Goal: Task Accomplishment & Management: Manage account settings

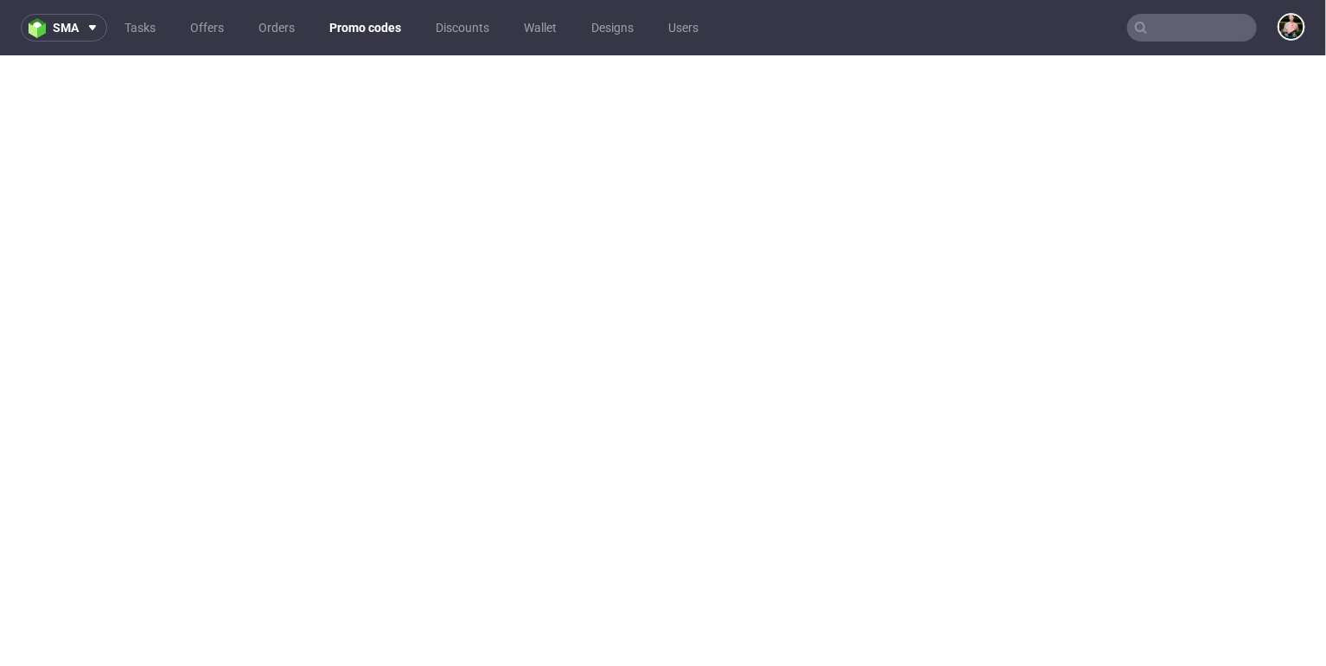
scroll to position [4, 0]
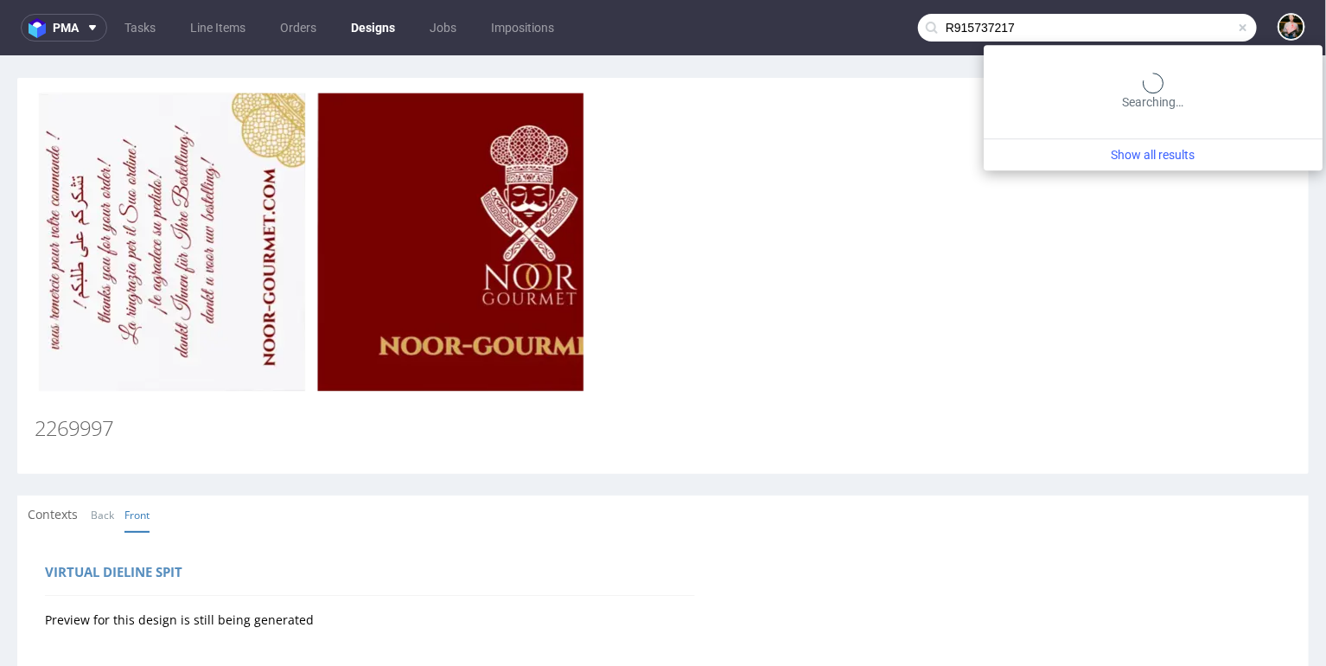
type input "R915737217"
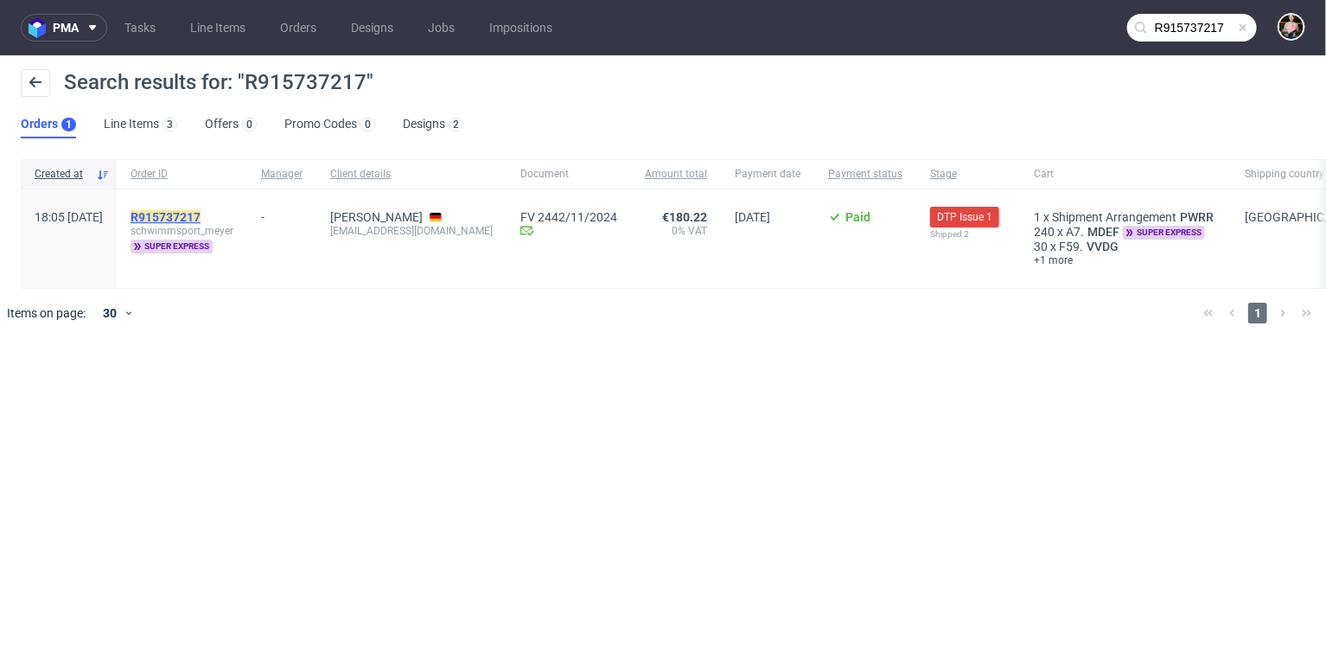
click at [201, 215] on mark "R915737217" at bounding box center [166, 217] width 70 height 14
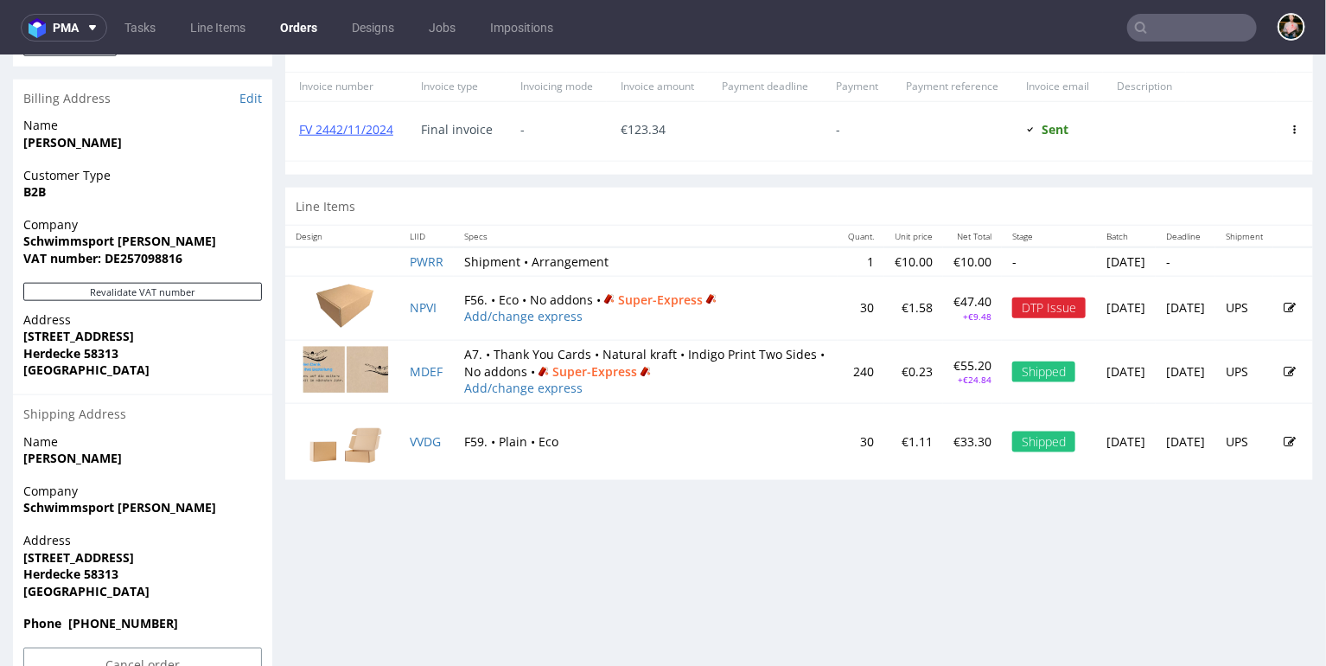
scroll to position [794, 0]
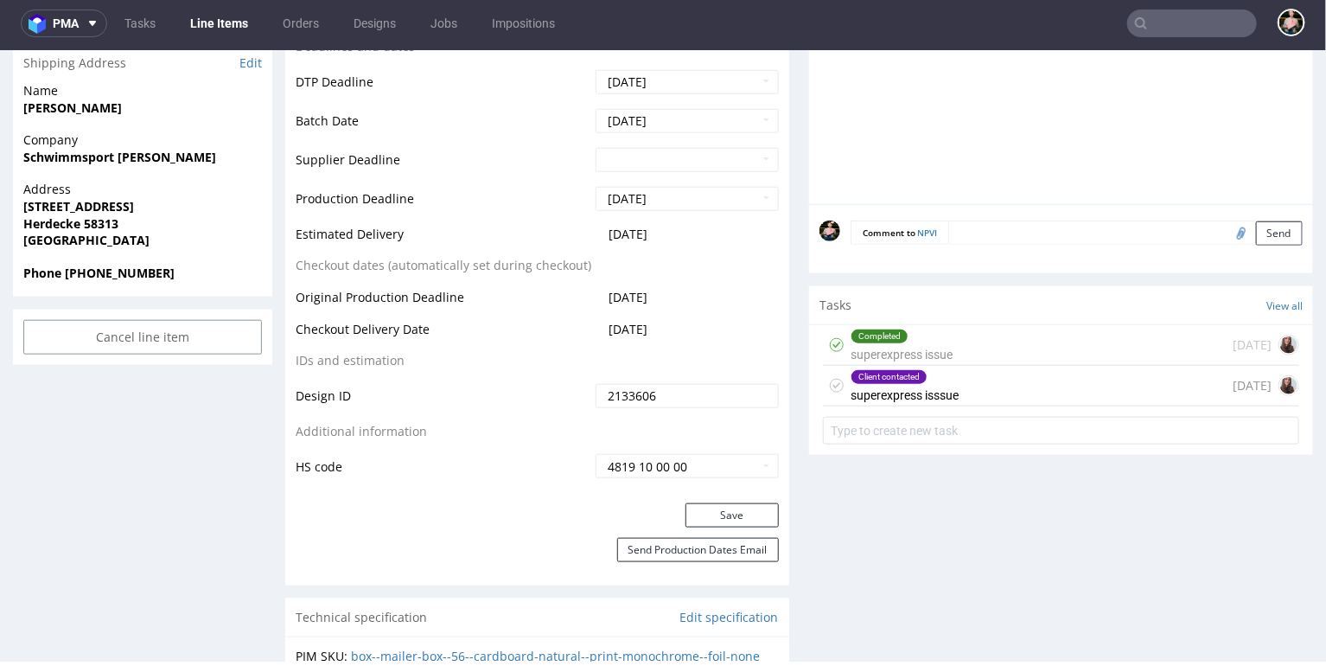
scroll to position [706, 0]
click at [1007, 390] on div "Client contacted superexpress isssue 11 months ago" at bounding box center [1061, 384] width 476 height 41
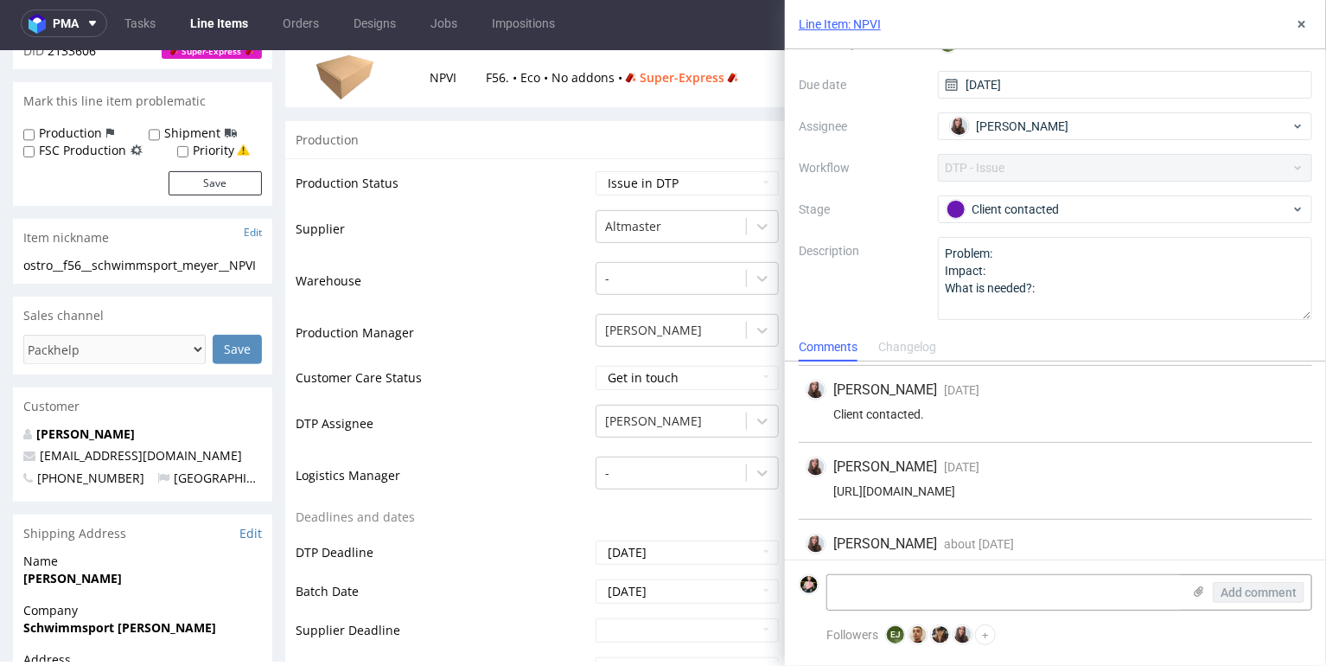
scroll to position [165, 0]
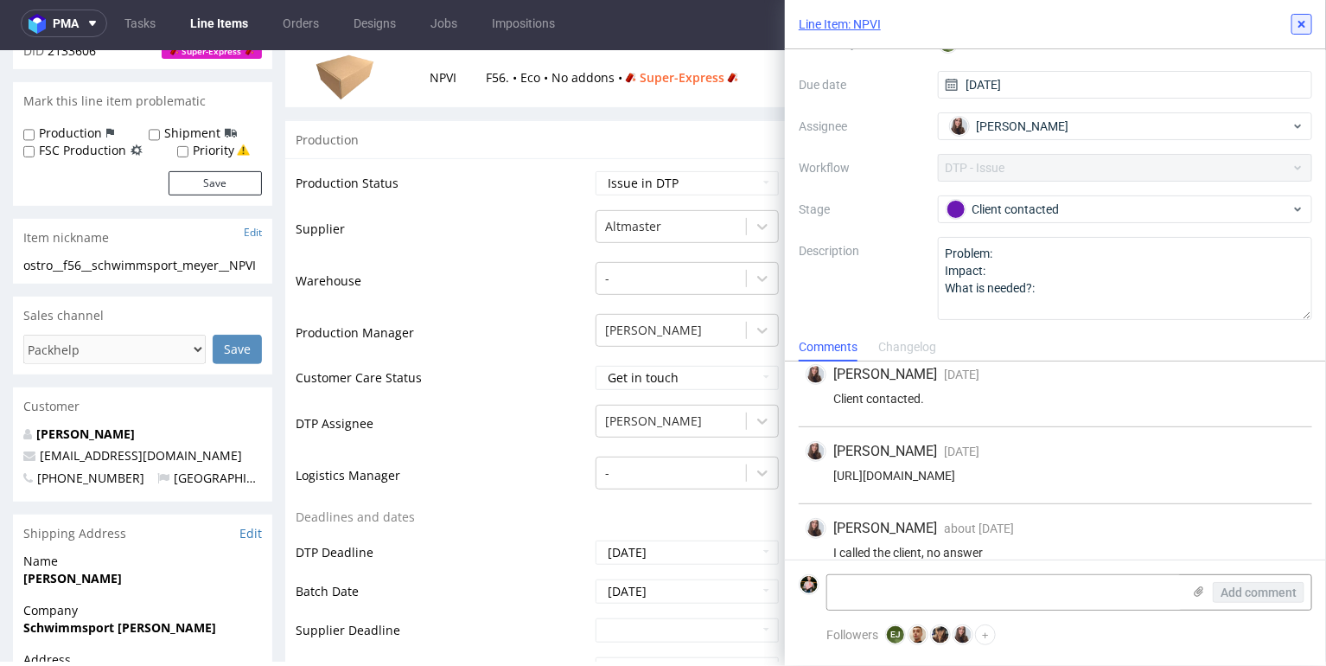
click at [1302, 17] on icon at bounding box center [1302, 24] width 14 height 14
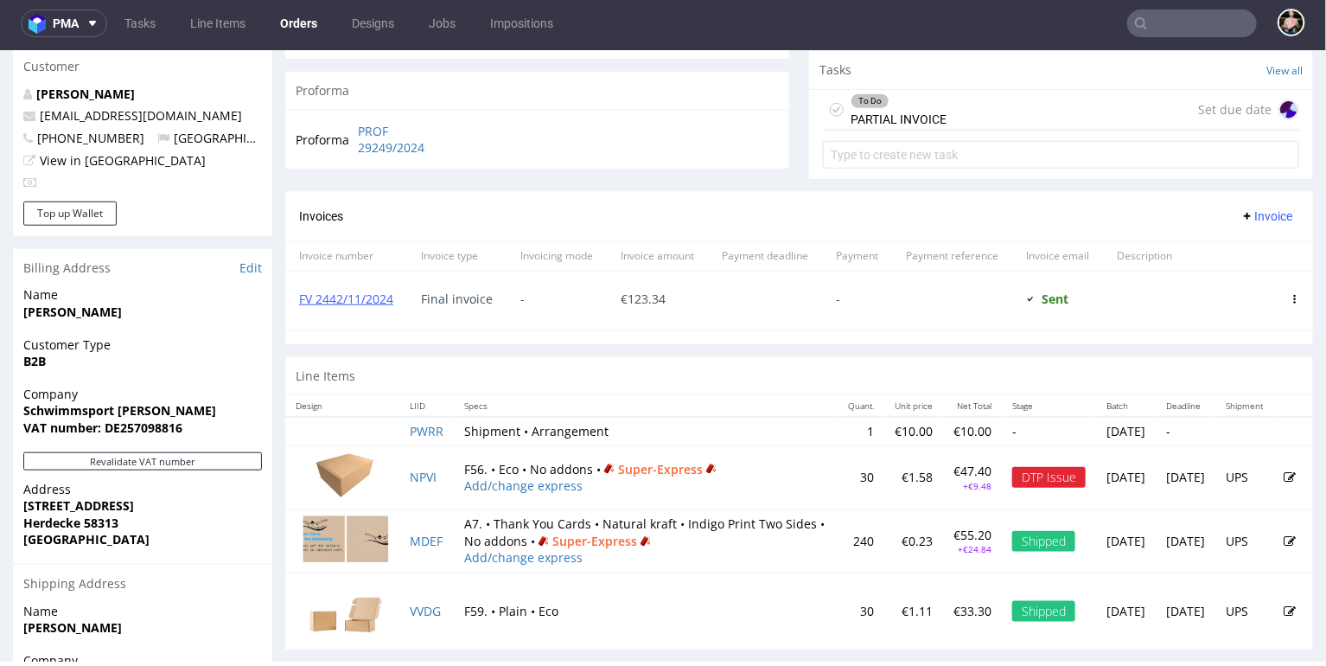
scroll to position [841, 0]
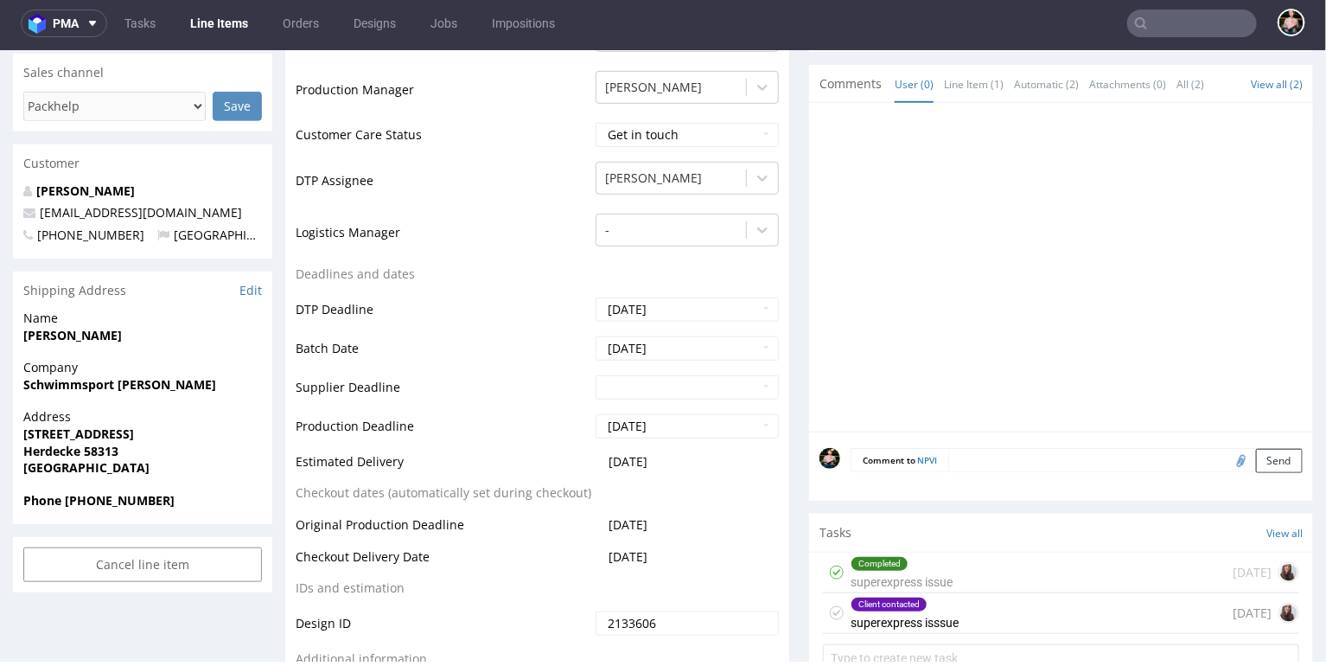
scroll to position [473, 0]
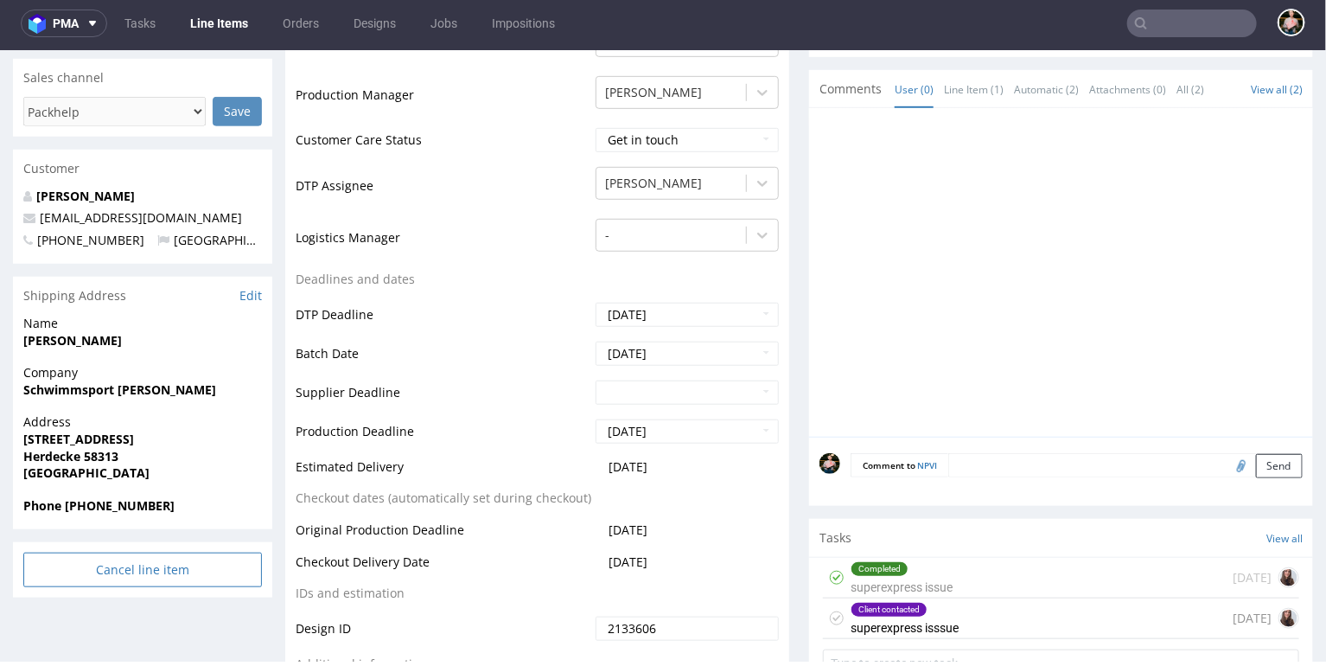
click at [125, 574] on input "Cancel line item" at bounding box center [142, 569] width 239 height 35
click at [119, 519] on link "Yes" at bounding box center [116, 522] width 49 height 26
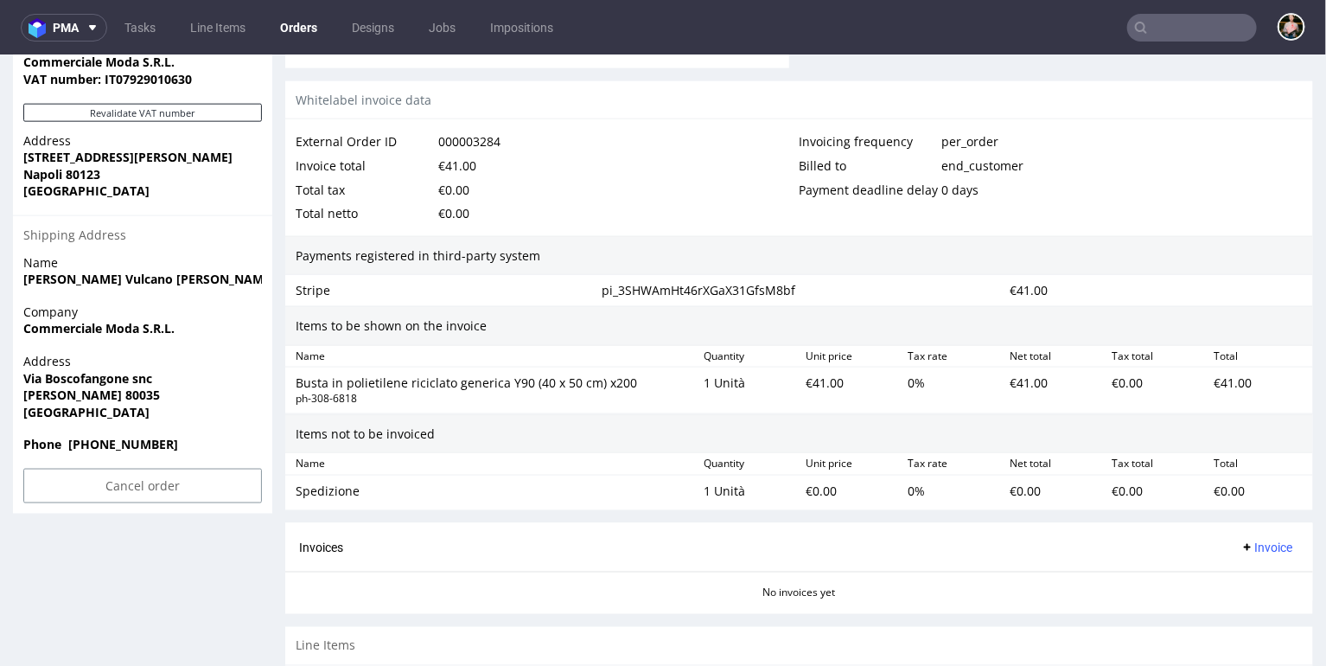
scroll to position [979, 0]
